Goal: Transaction & Acquisition: Purchase product/service

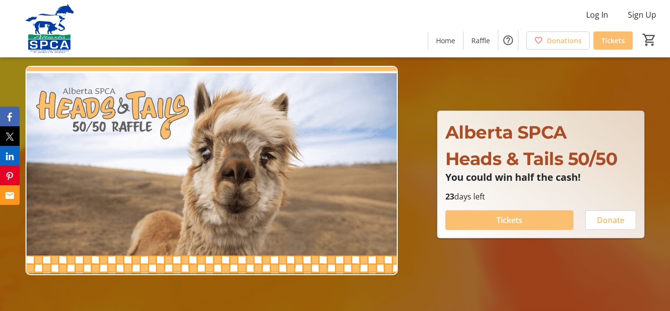
click at [505, 218] on span "Tickets" at bounding box center [509, 220] width 26 height 12
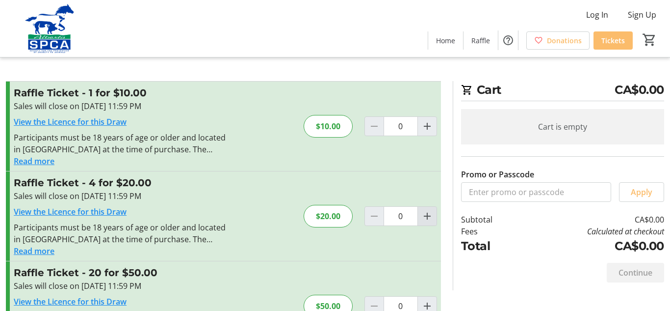
click at [426, 214] on mat-icon "Increment by one" at bounding box center [427, 216] width 12 height 12
type input "1"
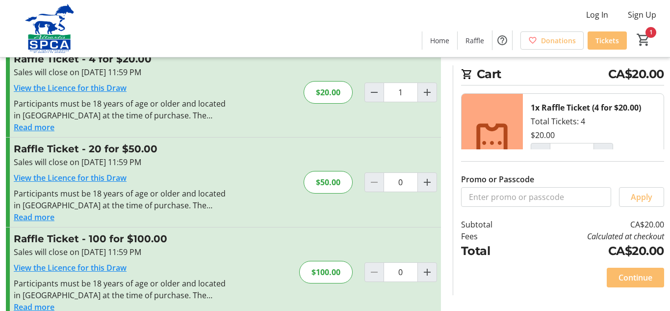
scroll to position [141, 0]
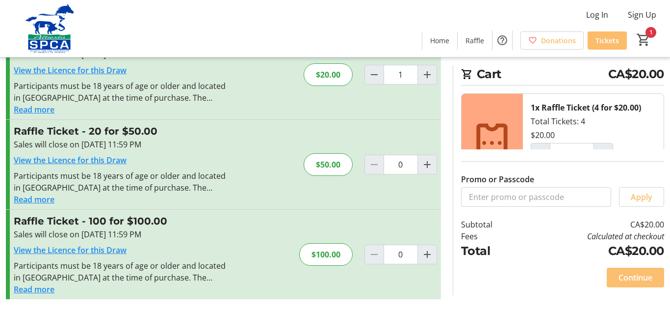
click at [628, 276] on span "Continue" at bounding box center [636, 277] width 34 height 12
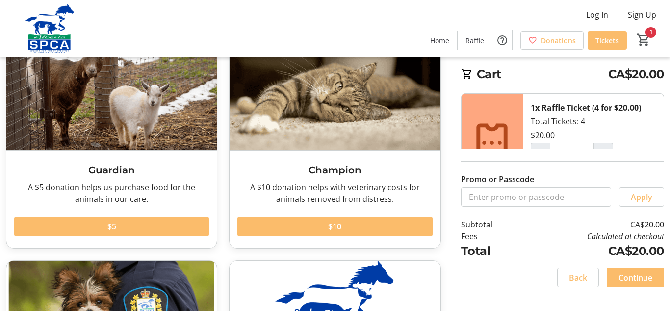
scroll to position [73, 0]
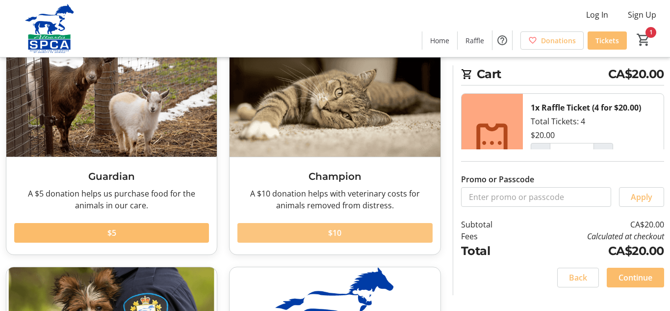
click at [359, 233] on span at bounding box center [334, 233] width 195 height 24
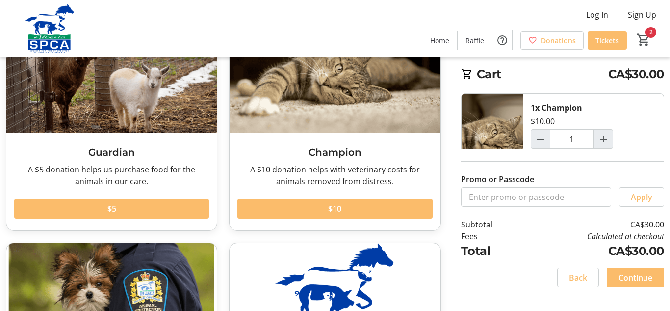
scroll to position [111, 0]
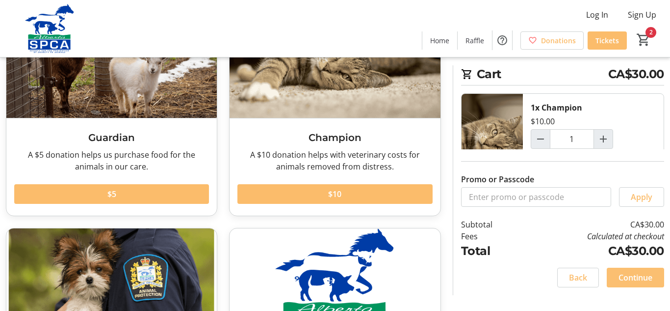
click at [626, 276] on span "Continue" at bounding box center [636, 277] width 34 height 12
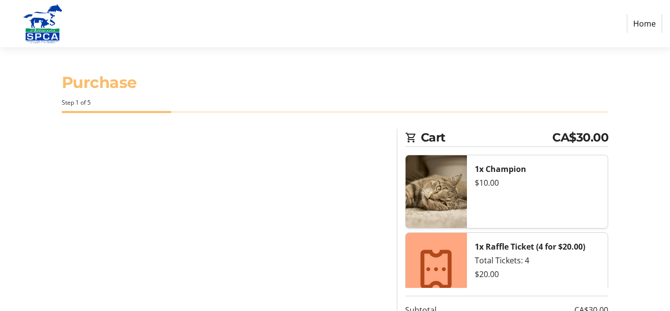
select select "CA"
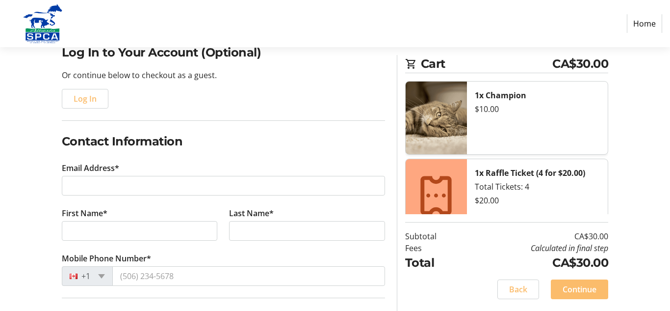
scroll to position [91, 0]
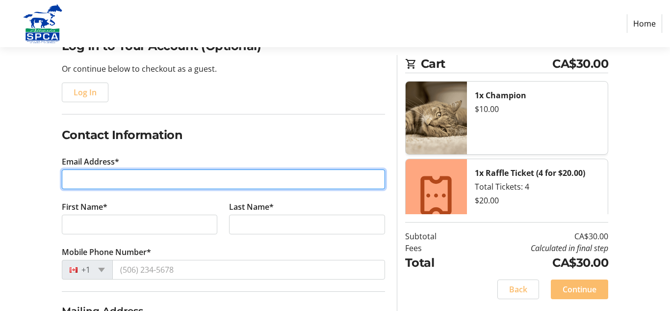
click at [136, 177] on input "Email Address*" at bounding box center [223, 179] width 323 height 20
type input "[EMAIL_ADDRESS][PERSON_NAME][DOMAIN_NAME]"
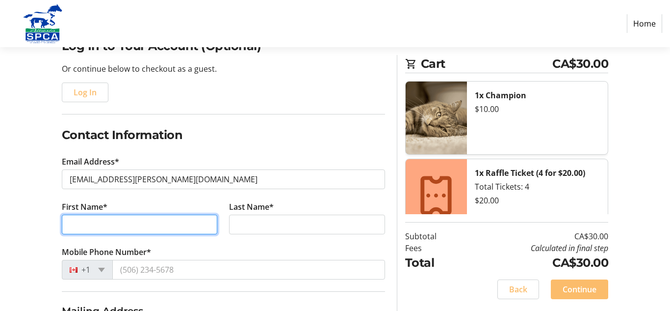
type input "[PERSON_NAME]"
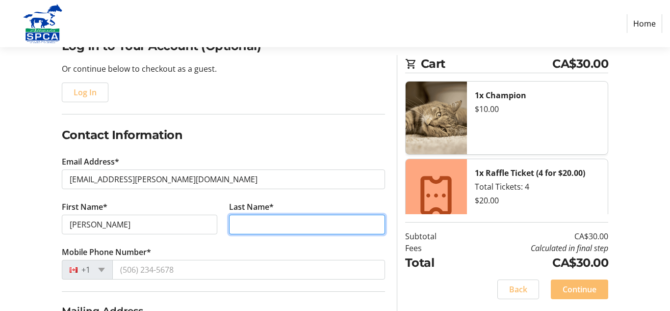
type input "[PERSON_NAME]"
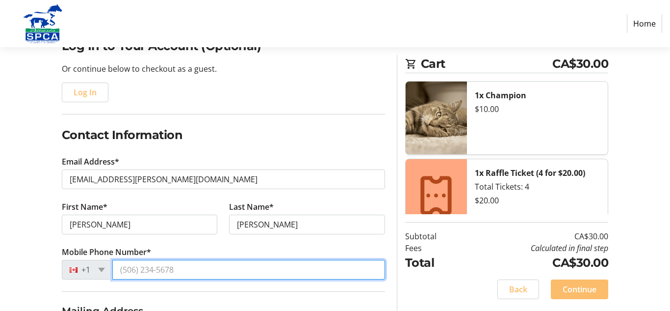
type input "[PHONE_NUMBER]"
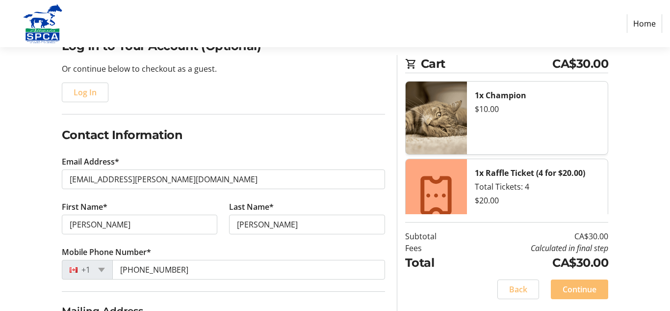
type input "PO Box 1131"
type input "[GEOGRAPHIC_DATA]"
select select "AB"
type input "T0A 3C0"
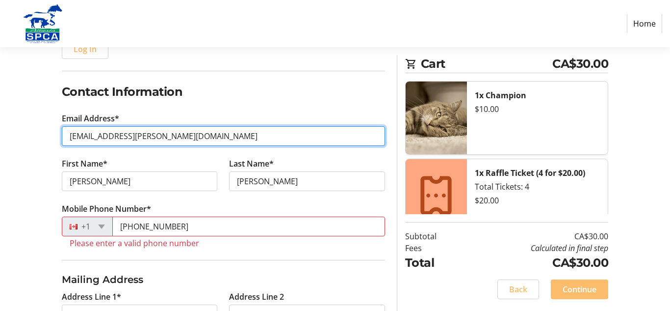
scroll to position [138, 0]
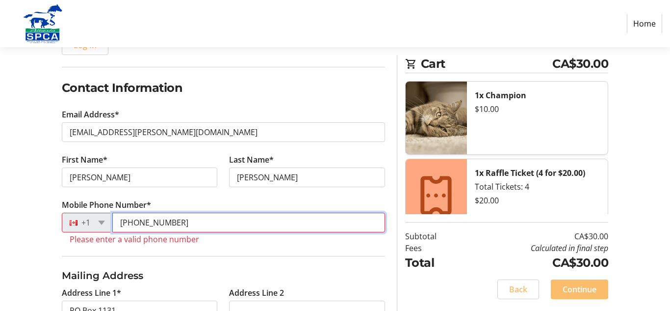
click at [204, 220] on input "[PHONE_NUMBER]" at bounding box center [248, 222] width 273 height 20
type input "+1 0"
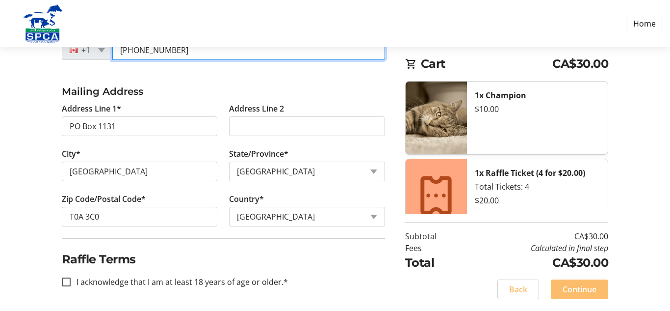
scroll to position [311, 0]
type input "[PHONE_NUMBER]"
click at [65, 283] on input "I acknowledge that I am at least 18 years of age or older.*" at bounding box center [66, 281] width 9 height 9
checkbox input "true"
click at [571, 287] on span "Continue" at bounding box center [580, 289] width 34 height 12
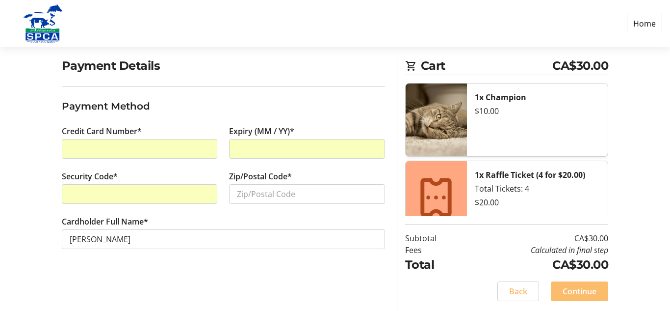
scroll to position [74, 0]
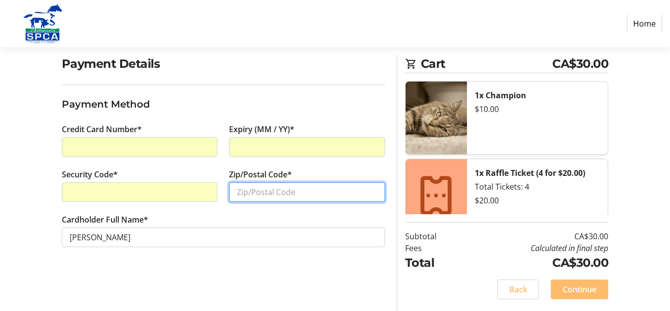
click at [262, 192] on input "Zip/Postal Code*" at bounding box center [307, 192] width 156 height 20
type input "T0A 3C0"
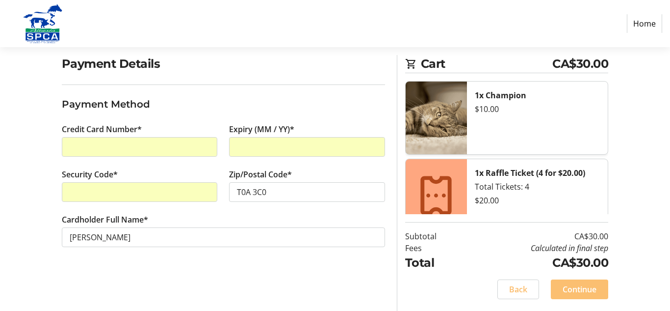
click at [580, 289] on span "Continue" at bounding box center [580, 289] width 34 height 12
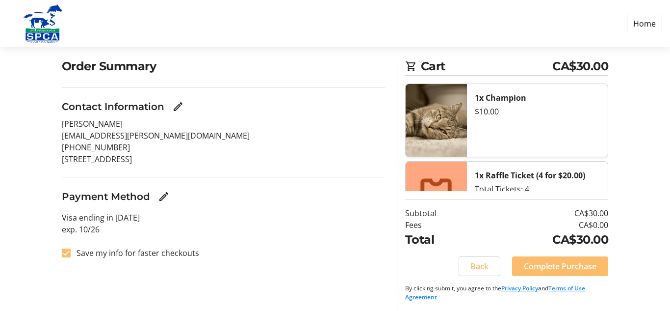
scroll to position [74, 0]
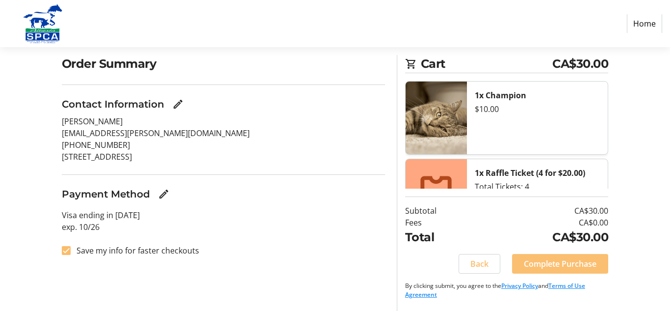
click at [555, 261] on span "Complete Purchase" at bounding box center [560, 264] width 73 height 12
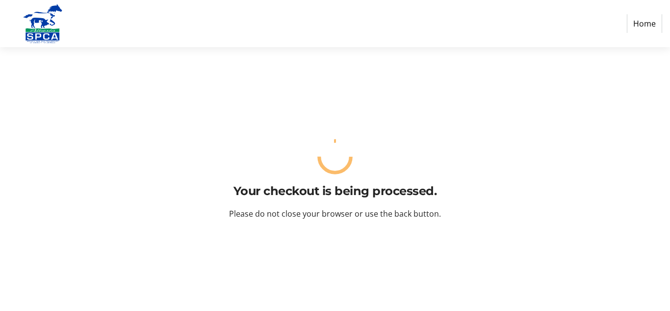
scroll to position [0, 0]
